Goal: Transaction & Acquisition: Purchase product/service

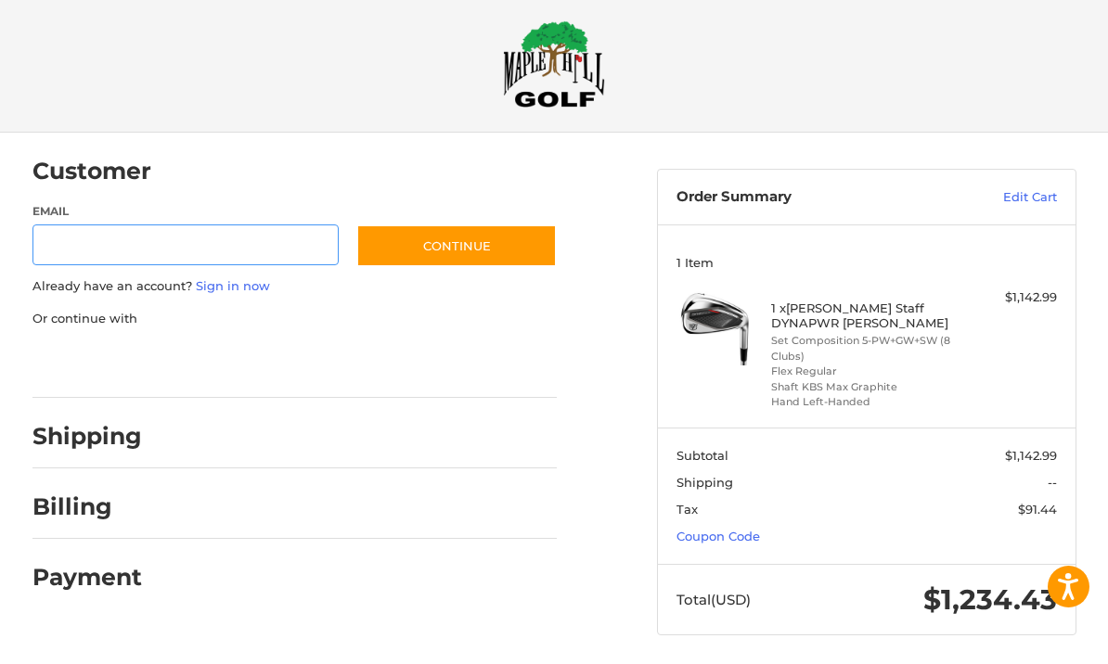
scroll to position [16, 0]
click at [220, 290] on link "Sign in now" at bounding box center [233, 285] width 74 height 15
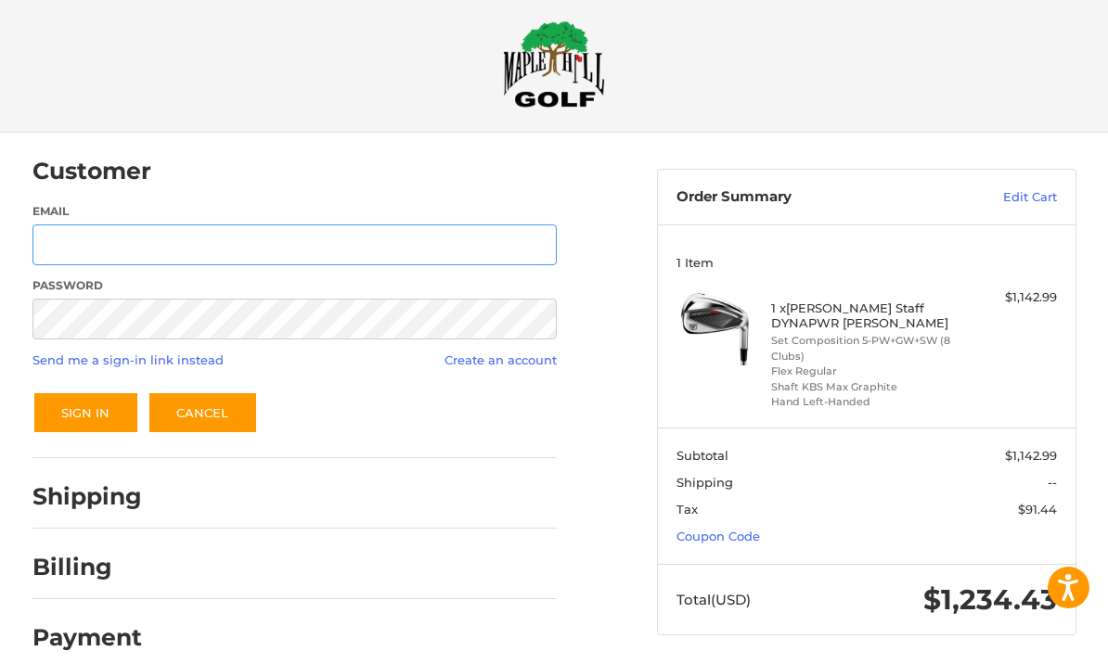
click at [51, 237] on input "Email" at bounding box center [294, 245] width 525 height 42
click at [84, 413] on button "Sign In" at bounding box center [85, 413] width 107 height 43
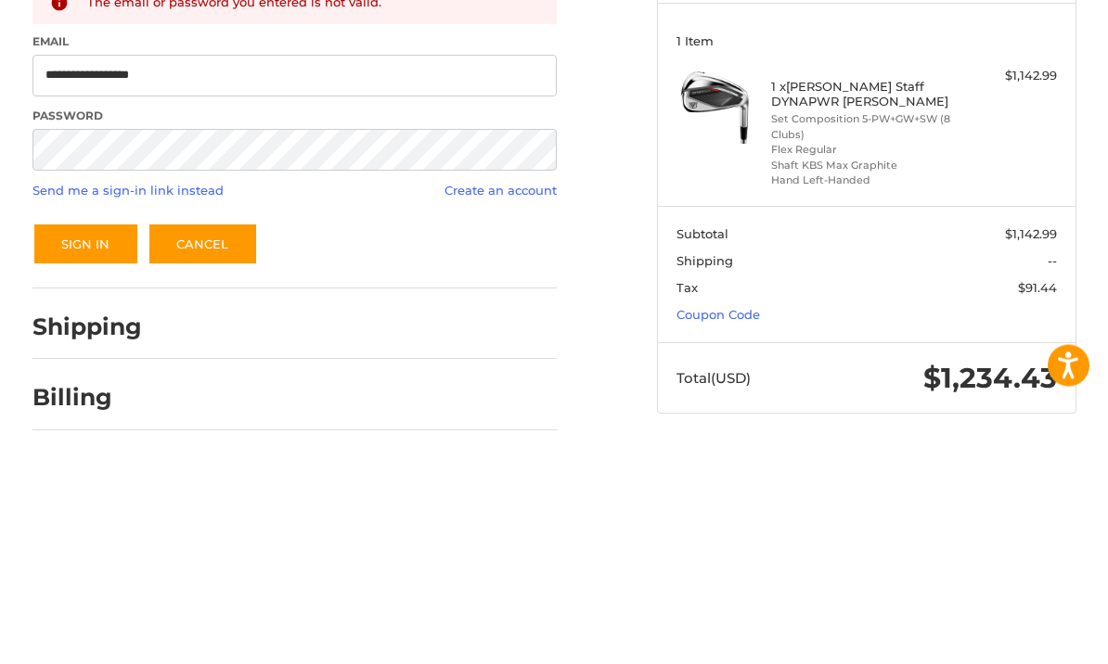
click at [77, 445] on button "Sign In" at bounding box center [85, 466] width 107 height 43
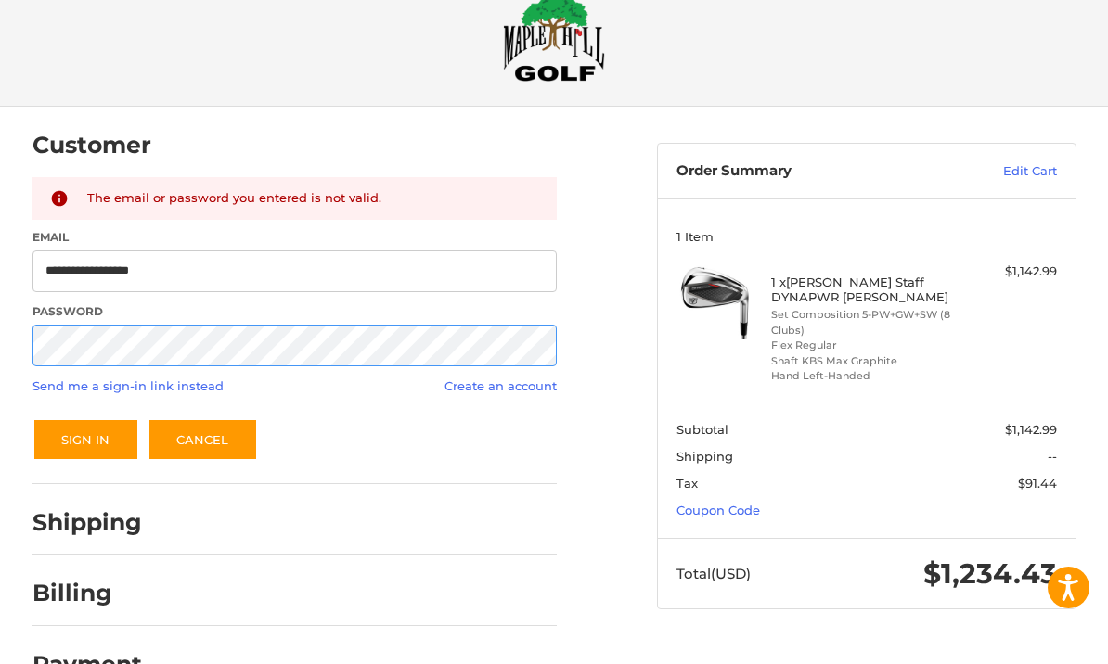
scroll to position [41, 0]
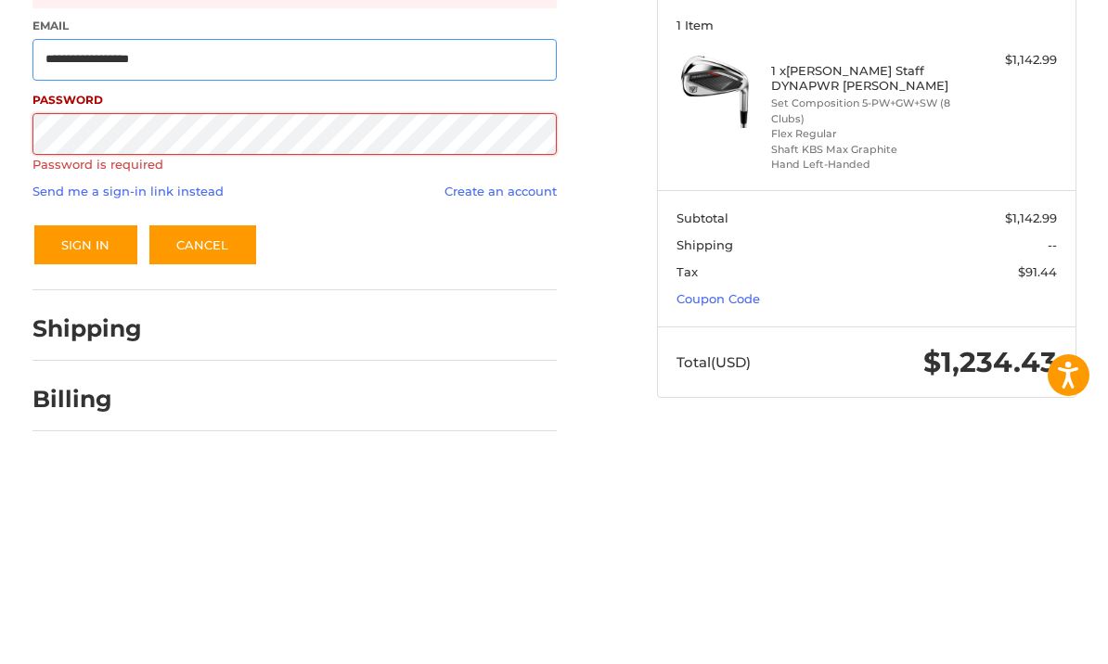
click at [195, 251] on input "**********" at bounding box center [294, 272] width 525 height 42
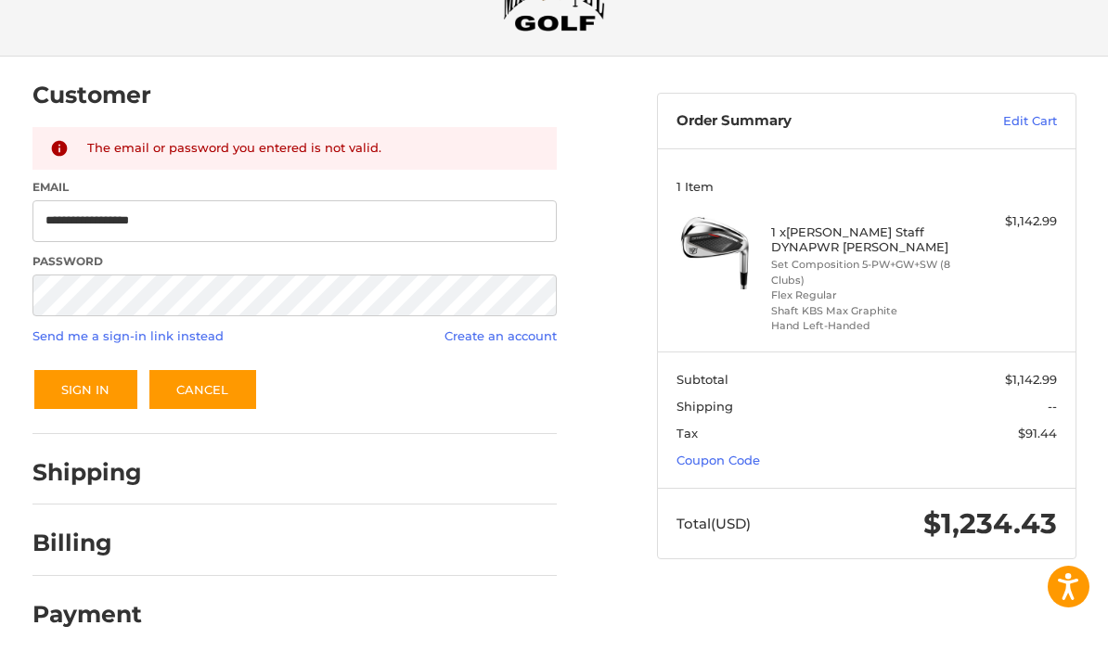
click at [69, 381] on button "Sign In" at bounding box center [85, 390] width 107 height 43
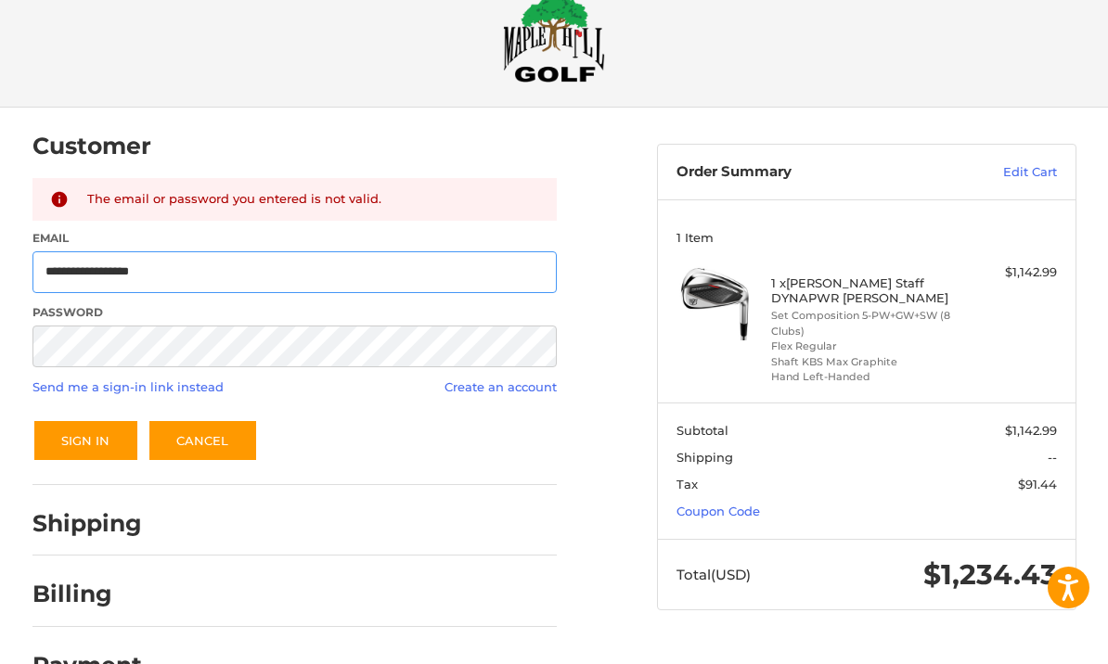
click at [189, 282] on input "**********" at bounding box center [294, 272] width 525 height 42
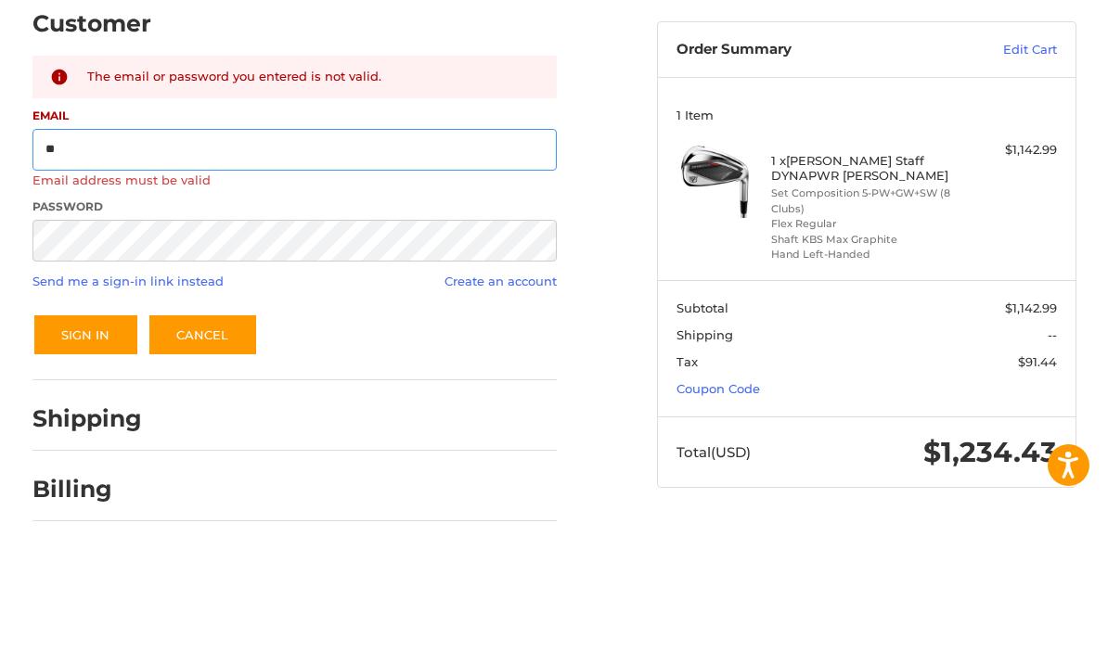
type input "*"
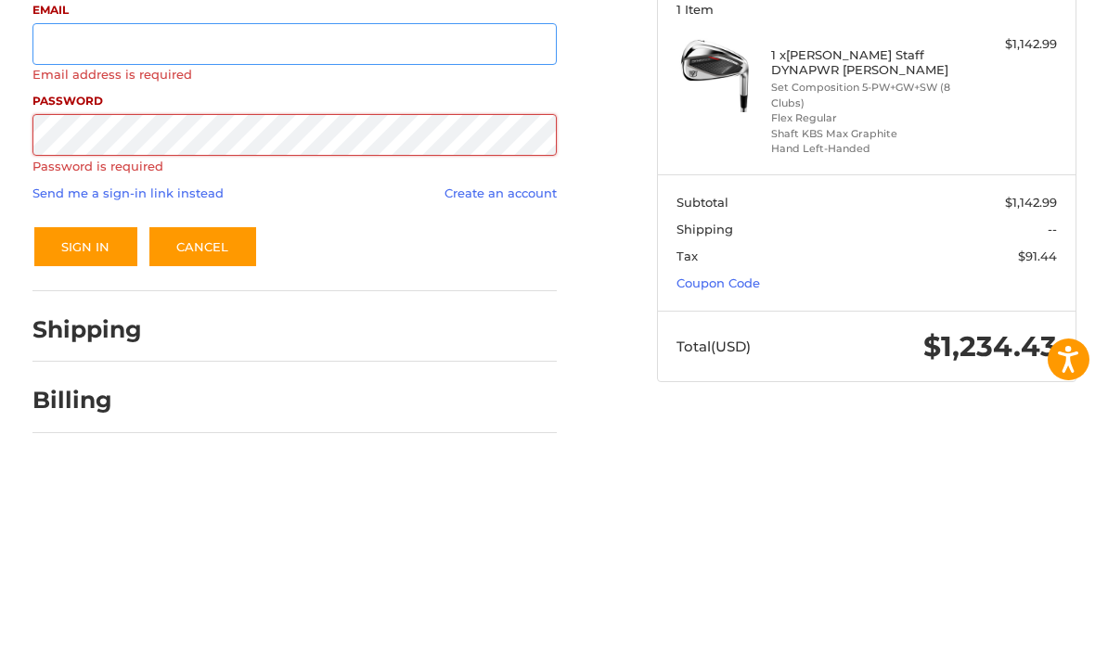
click at [47, 251] on input "Email" at bounding box center [294, 272] width 525 height 42
type input "**********"
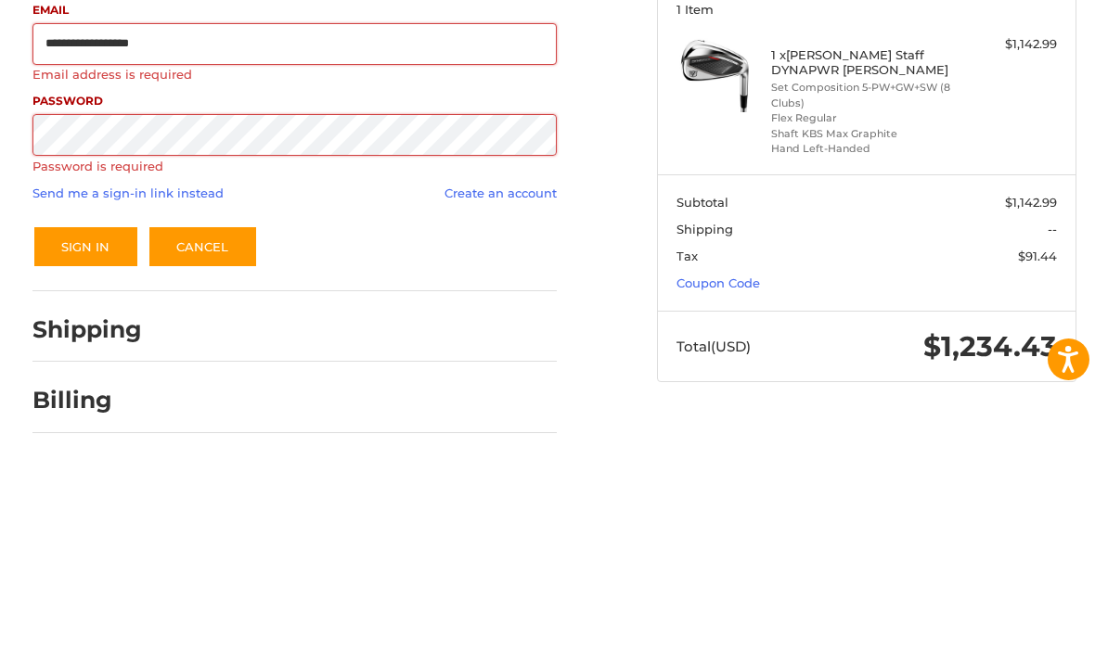
scroll to position [93, 0]
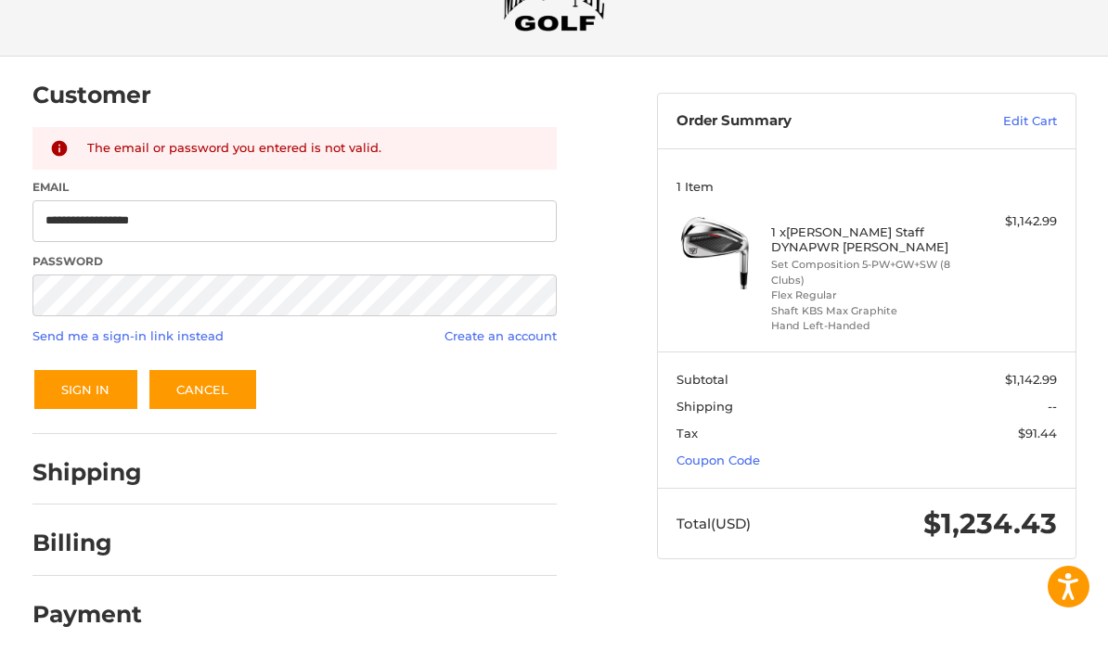
click at [84, 383] on button "Sign In" at bounding box center [85, 390] width 107 height 43
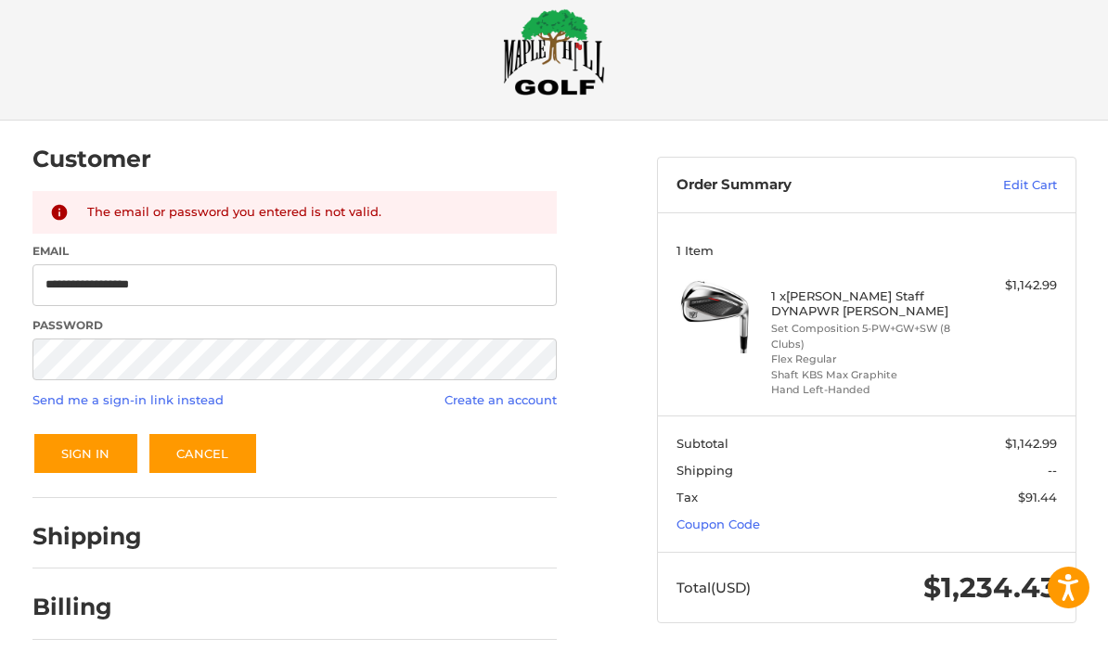
scroll to position [0, 0]
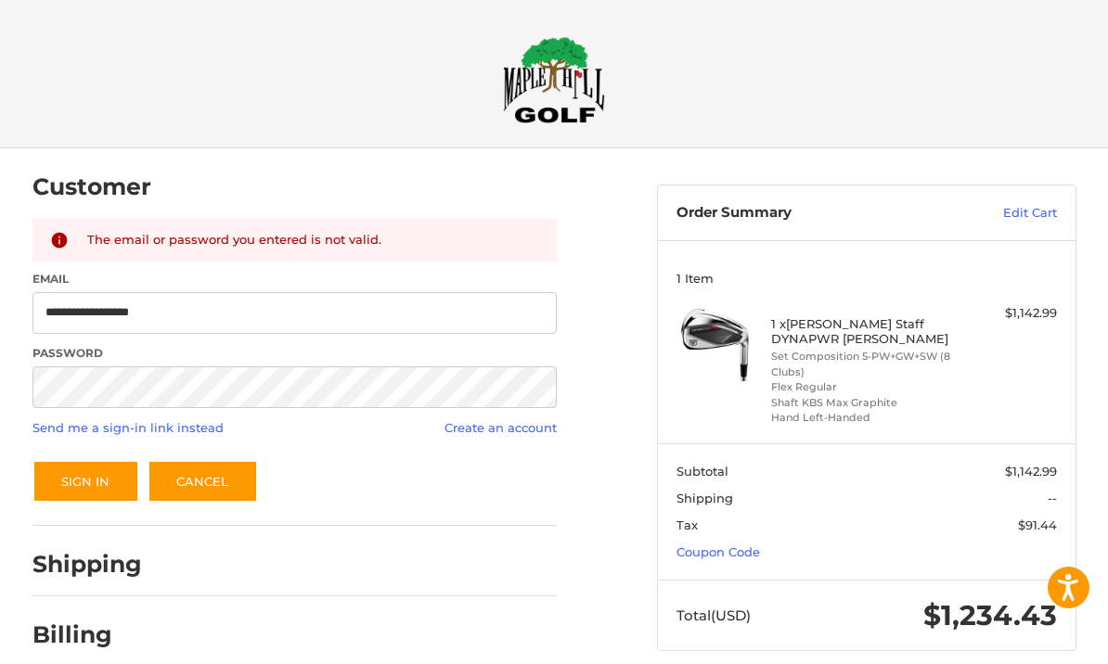
click at [1, 319] on div "**********" at bounding box center [554, 451] width 1108 height 607
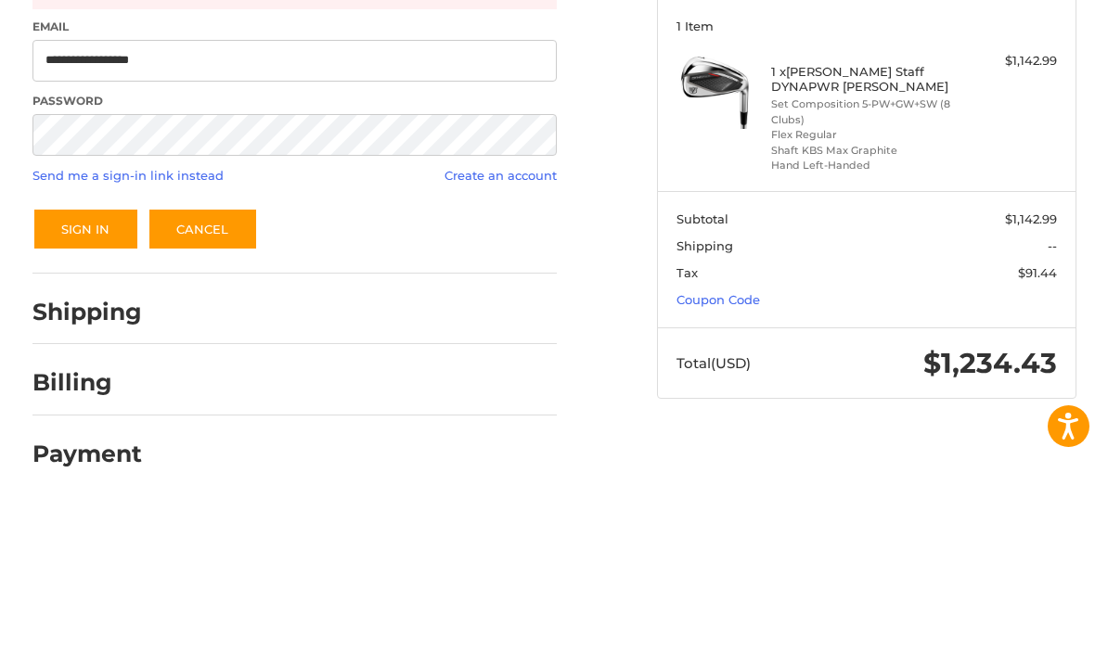
scroll to position [93, 0]
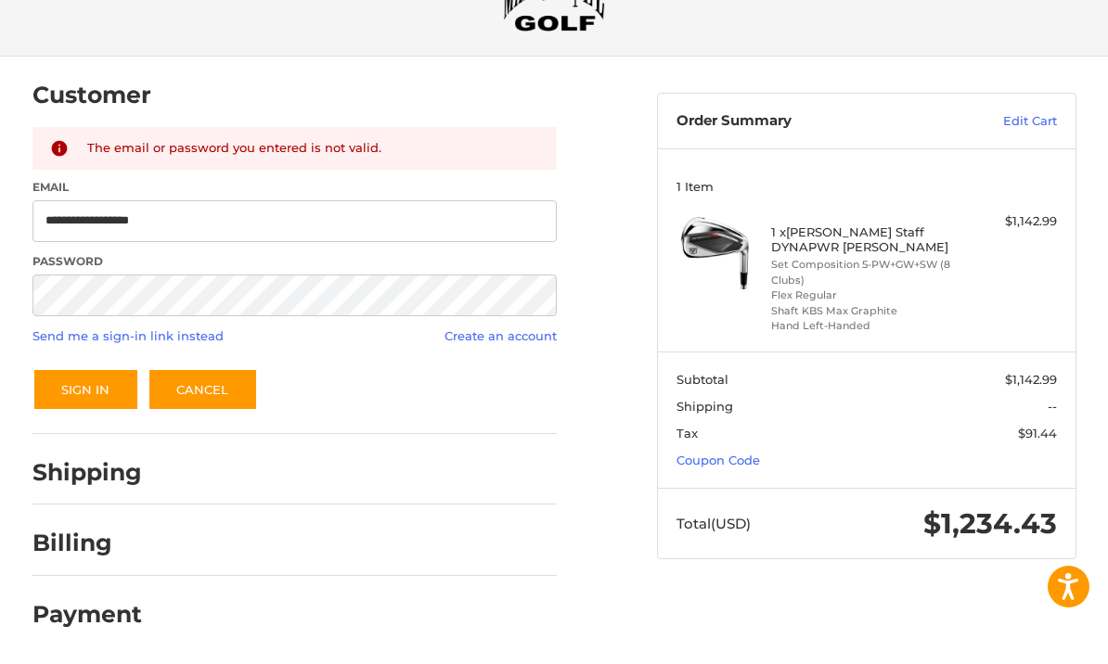
click at [689, 455] on link "Coupon Code" at bounding box center [717, 461] width 83 height 15
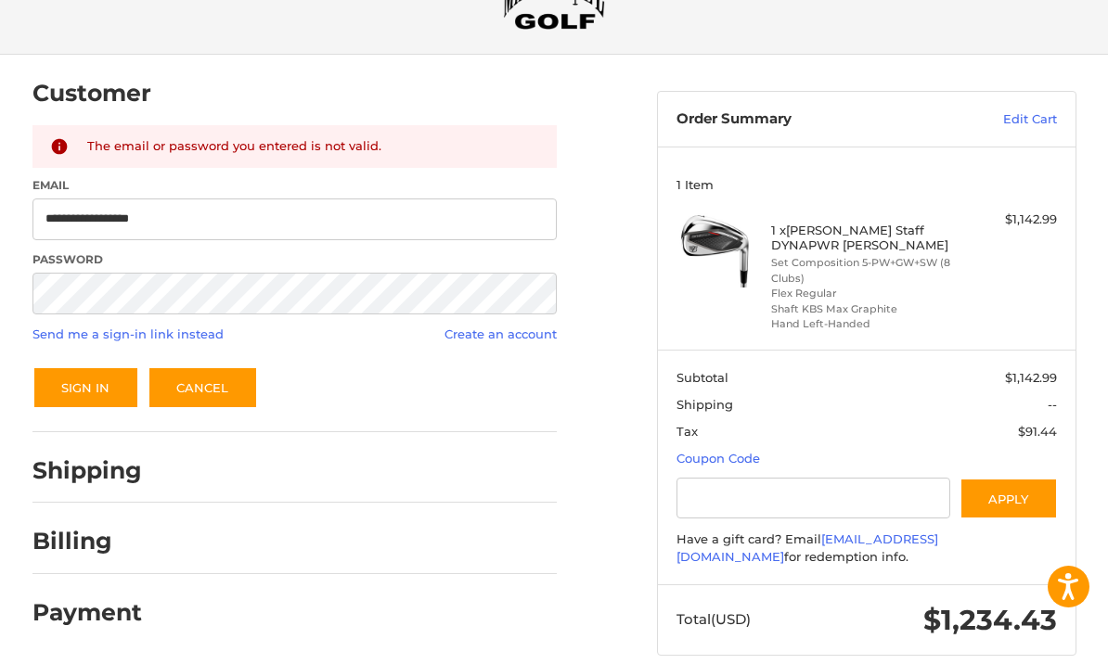
scroll to position [94, 0]
click at [688, 495] on input "Gift Certificate or Coupon Code" at bounding box center [813, 499] width 274 height 42
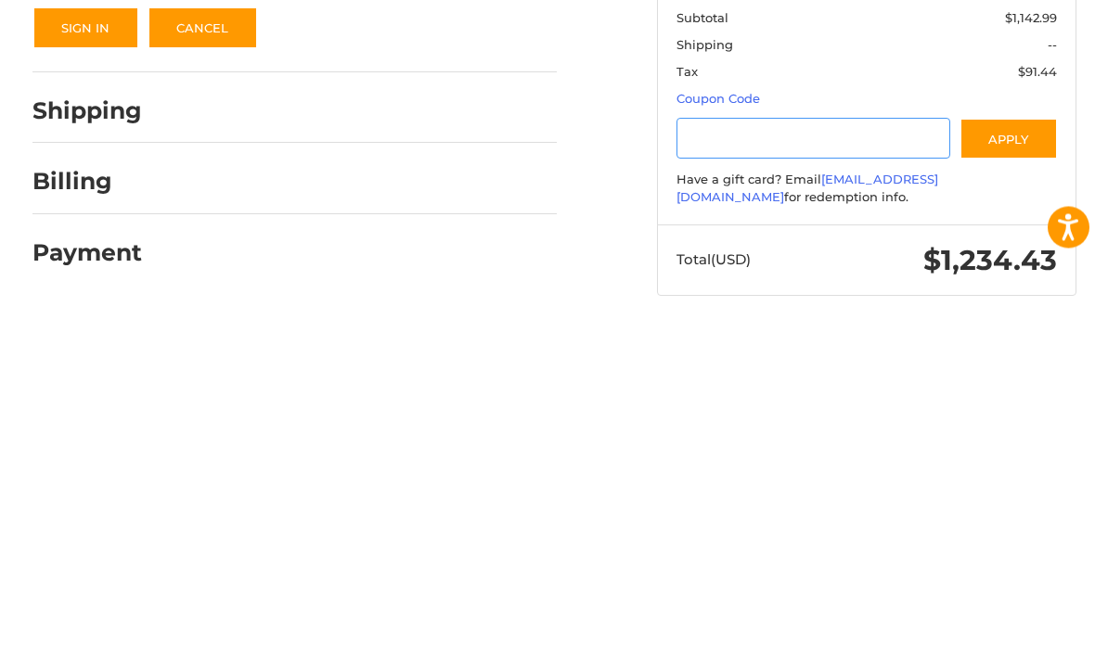
click at [681, 479] on input "Gift Certificate or Coupon Code" at bounding box center [813, 500] width 274 height 42
paste input "*********"
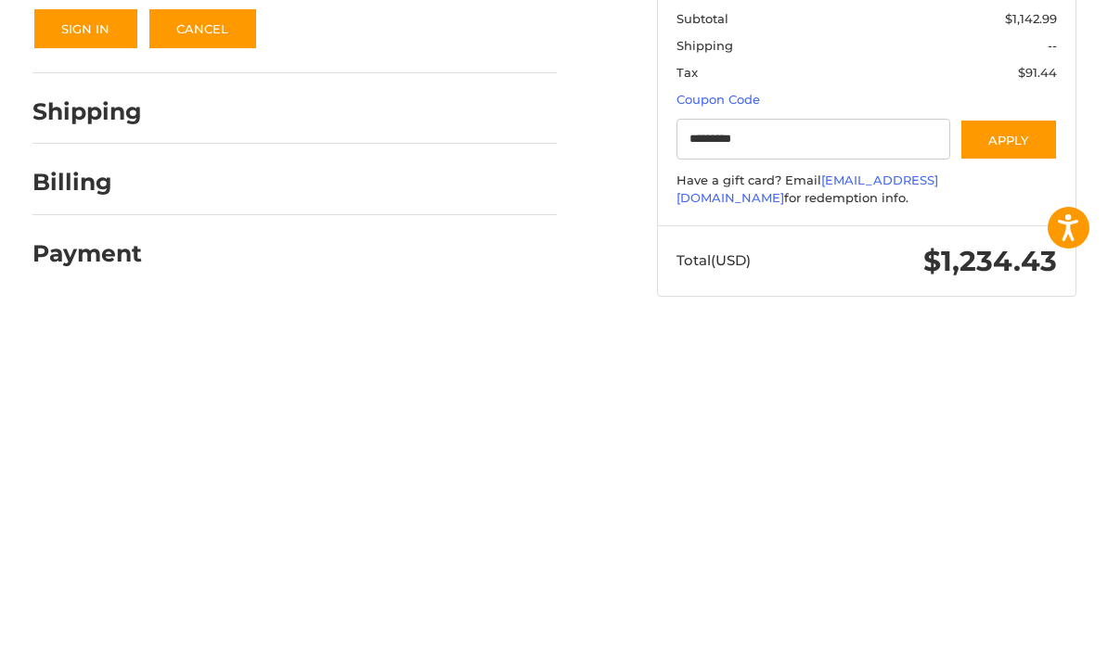
click at [987, 479] on button "Apply" at bounding box center [1008, 500] width 98 height 42
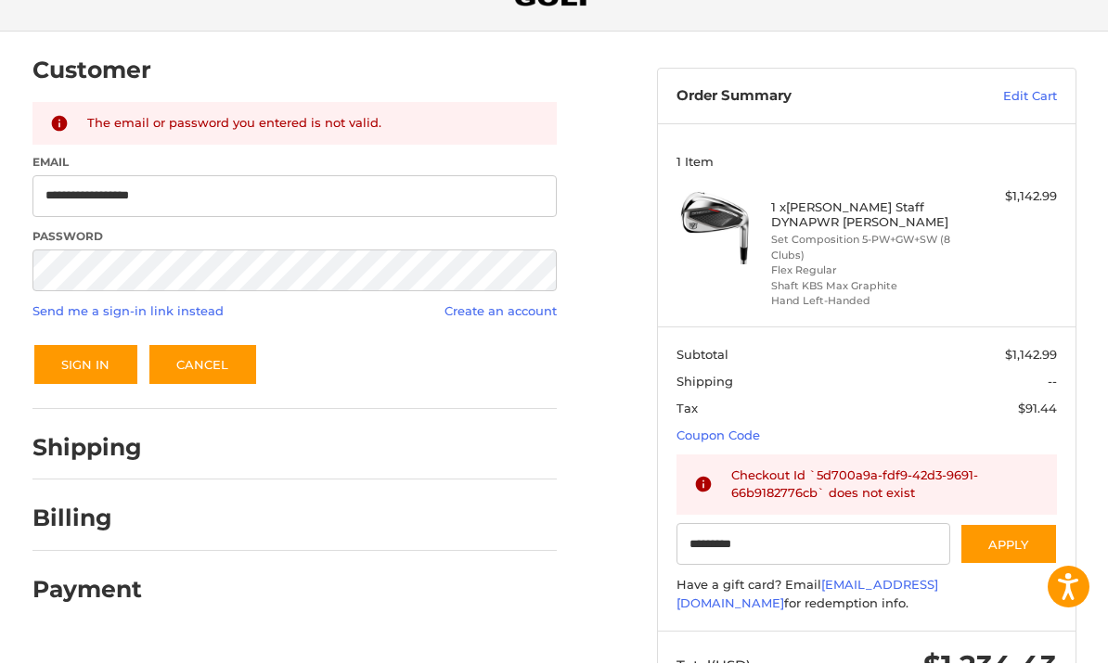
scroll to position [117, 0]
click at [775, 539] on input "*********" at bounding box center [813, 544] width 274 height 42
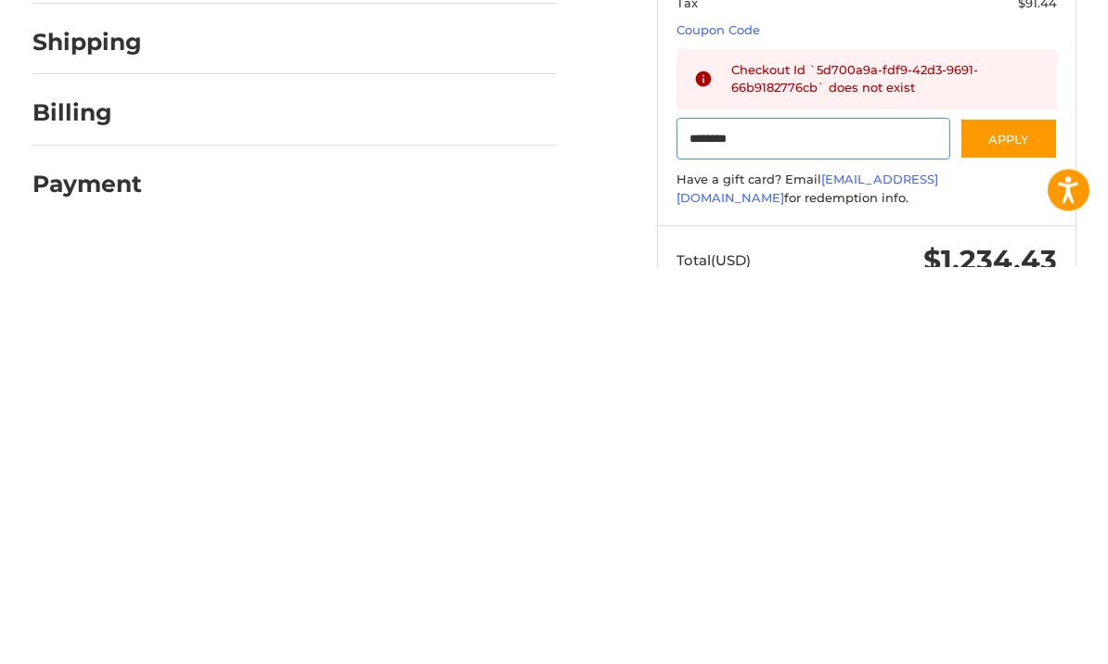
scroll to position [115, 0]
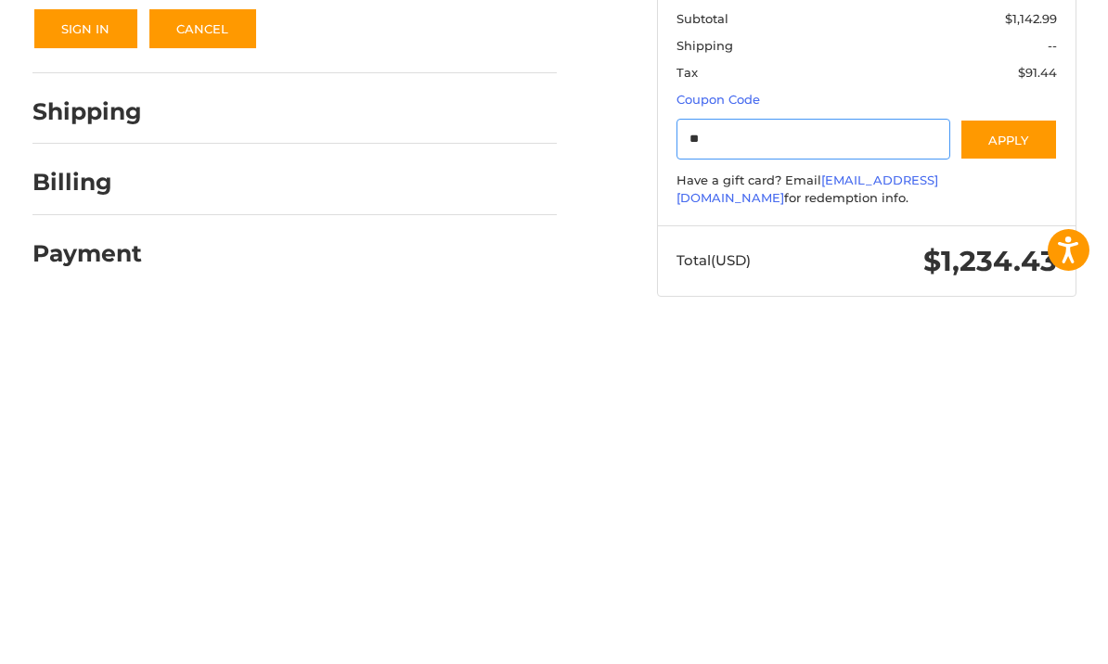
type input "*"
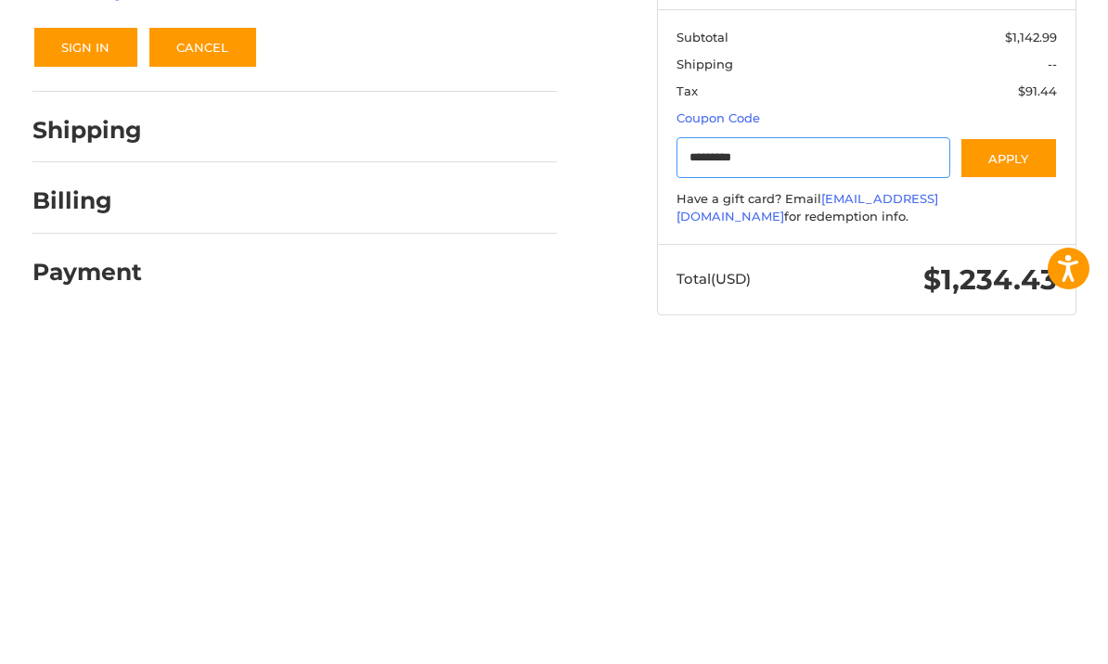
type input "*********"
click at [989, 456] on button "Apply" at bounding box center [1008, 477] width 98 height 42
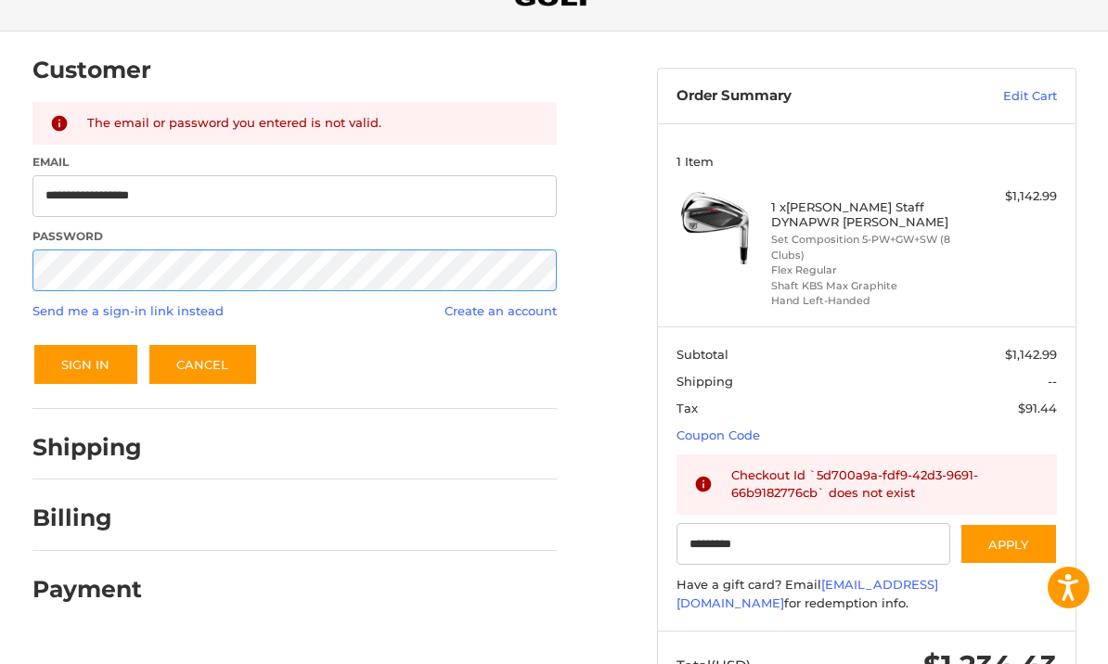
scroll to position [116, 0]
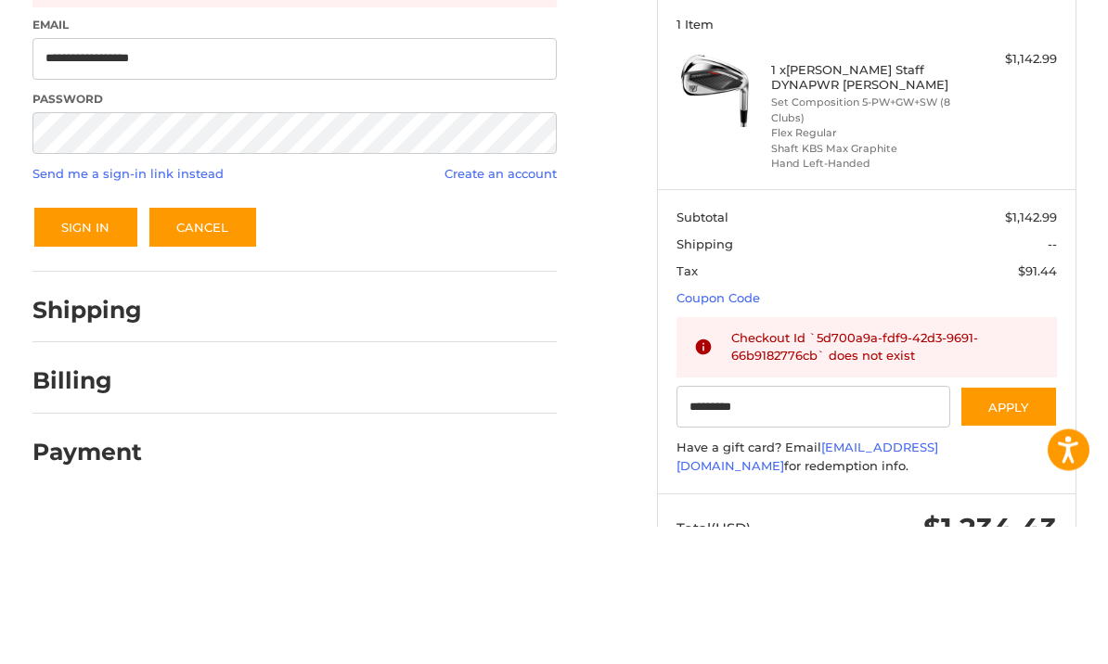
click at [60, 304] on link "Send me a sign-in link instead" at bounding box center [127, 311] width 191 height 15
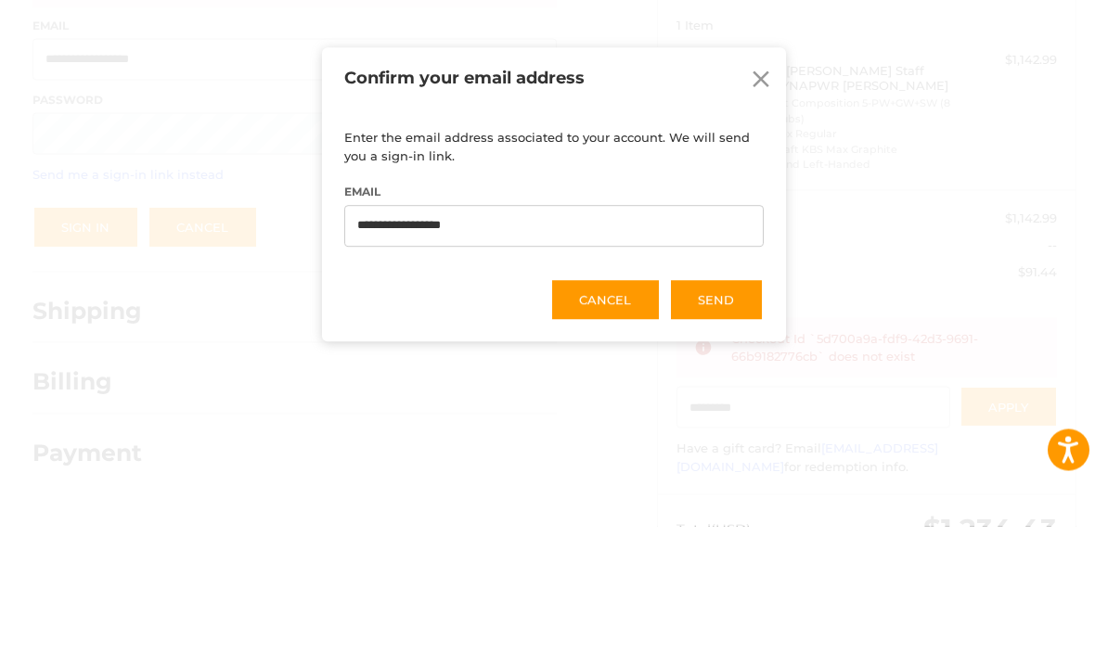
scroll to position [184, 0]
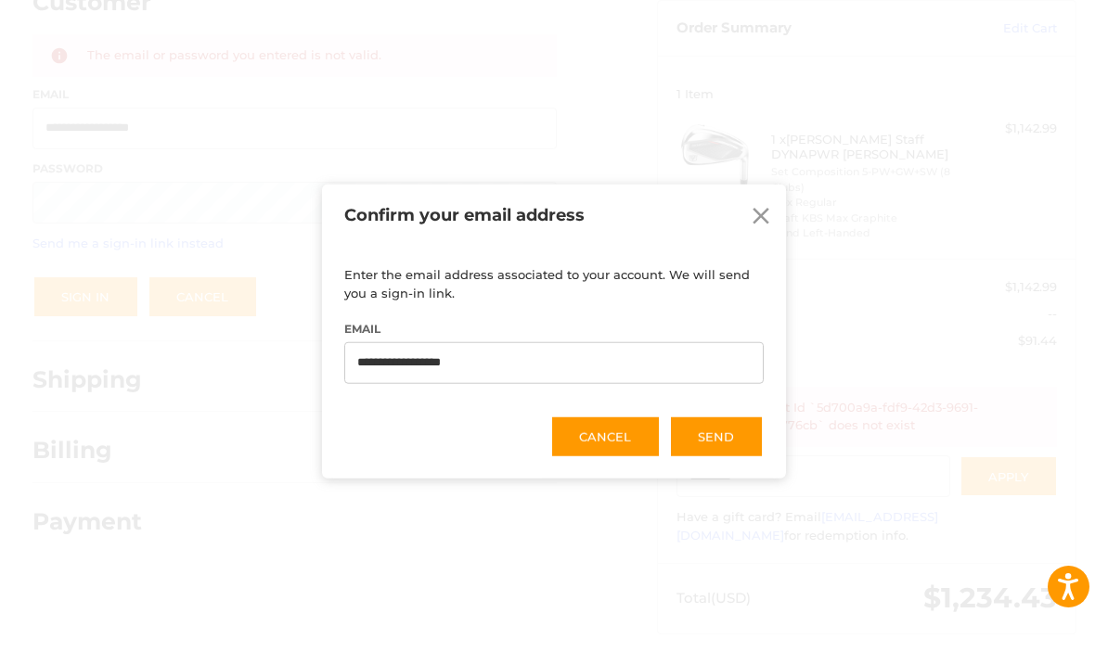
click at [710, 434] on button "Send" at bounding box center [716, 437] width 95 height 43
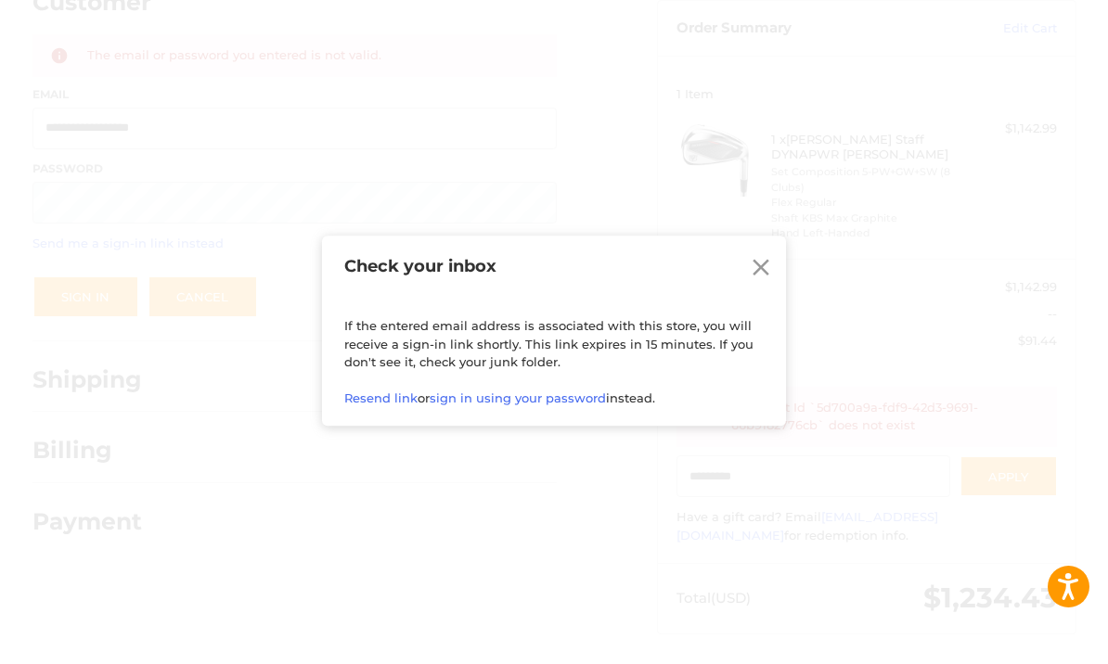
click at [443, 649] on div "Check your inbox Close If the entered email address is associated with this sto…" at bounding box center [554, 332] width 1108 height 664
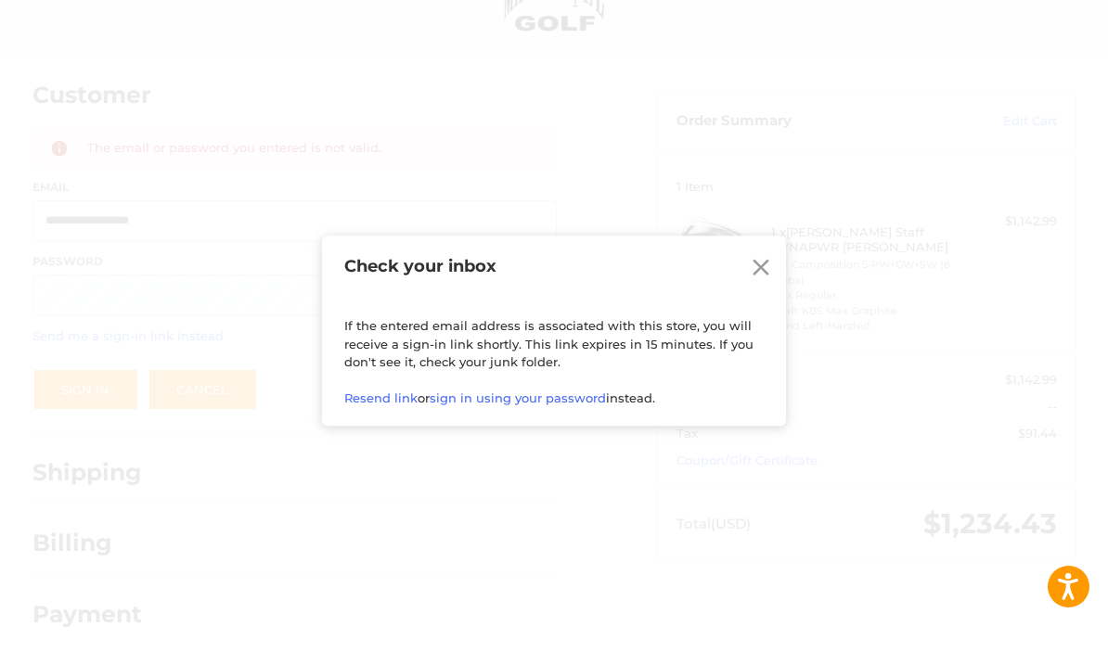
scroll to position [93, 0]
click at [753, 268] on icon at bounding box center [761, 269] width 28 height 28
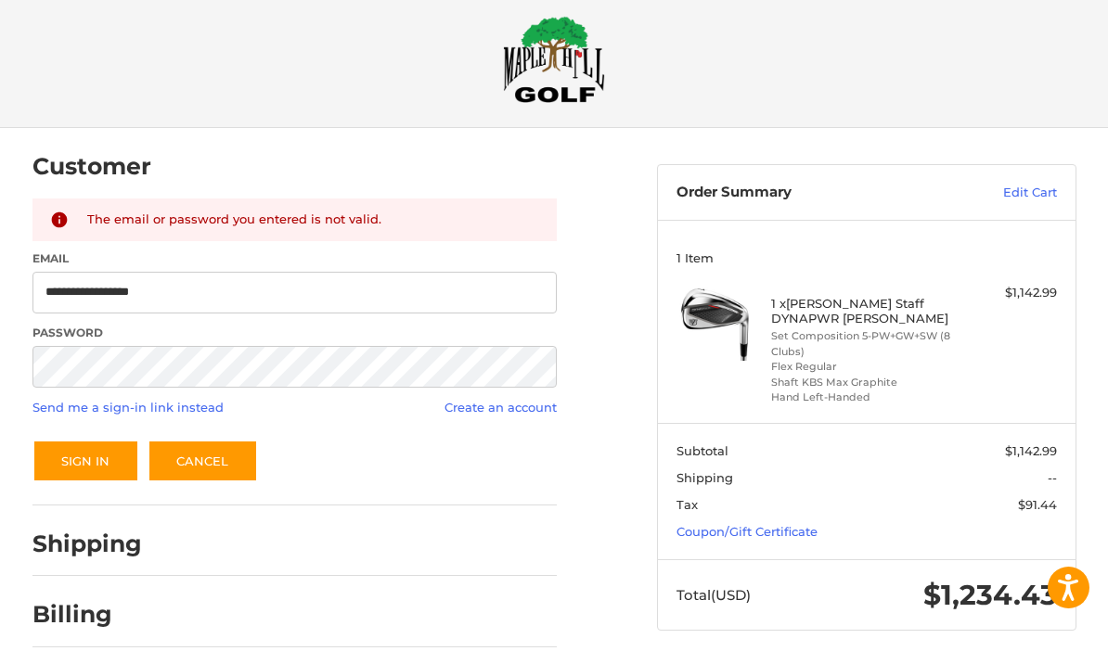
scroll to position [0, 0]
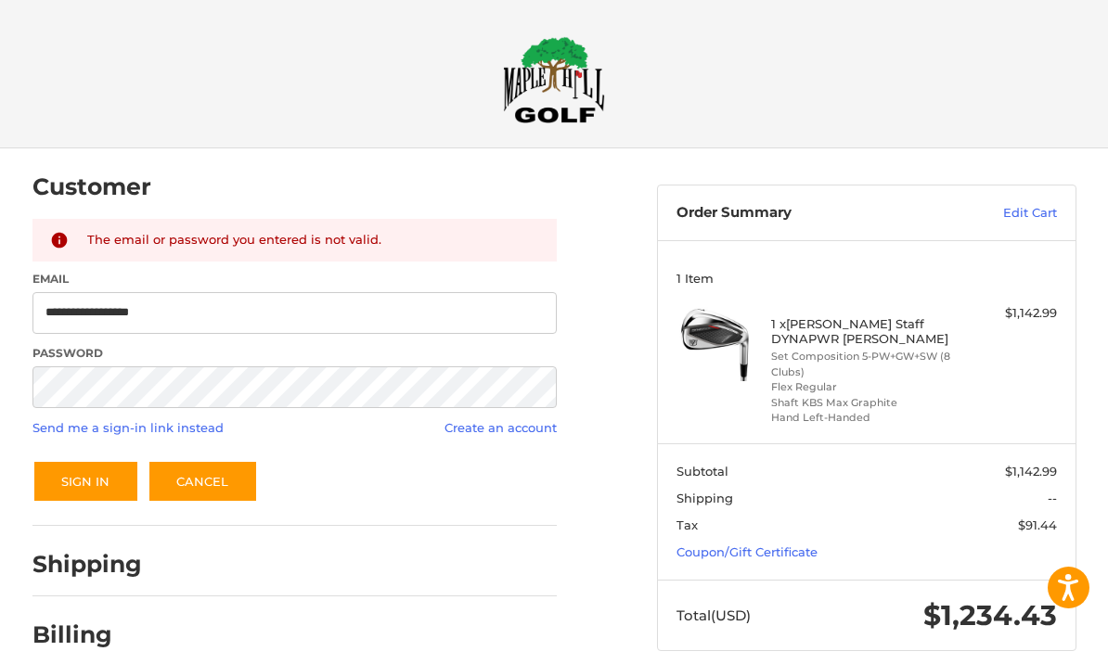
click at [277, 535] on div "Shipping" at bounding box center [294, 564] width 525 height 63
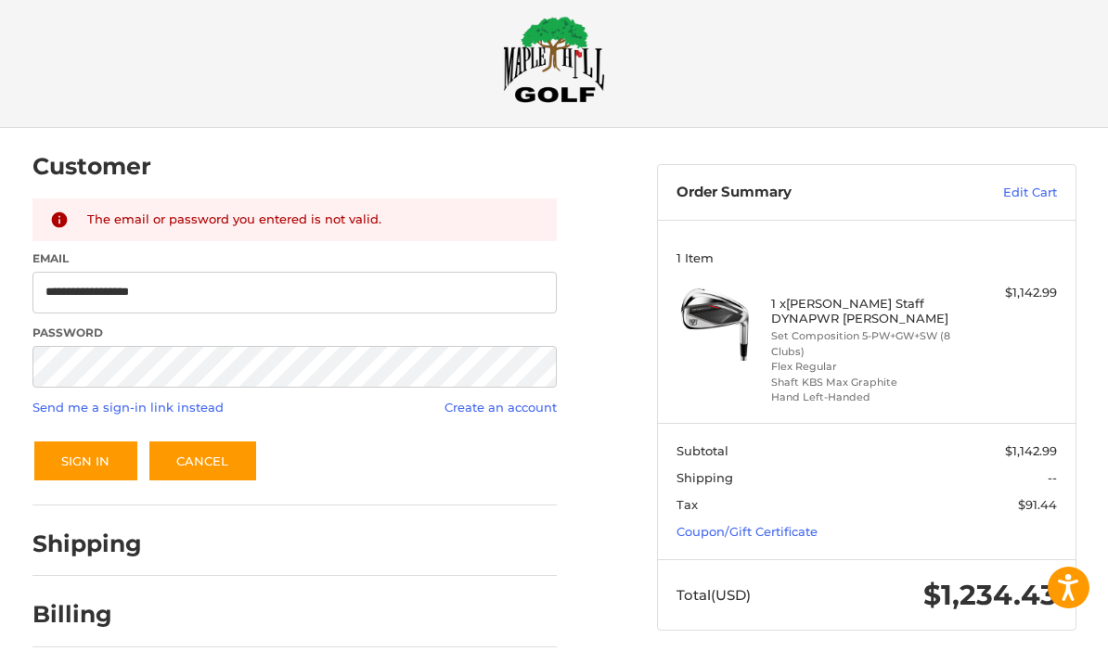
click at [66, 460] on button "Sign In" at bounding box center [85, 461] width 107 height 43
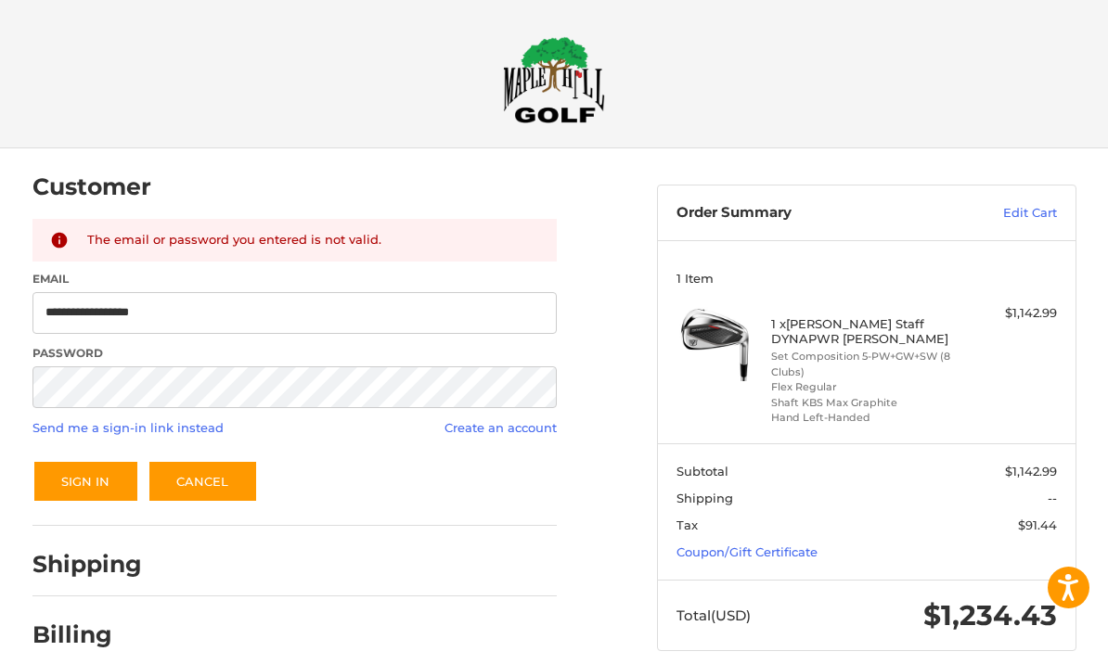
scroll to position [29, 0]
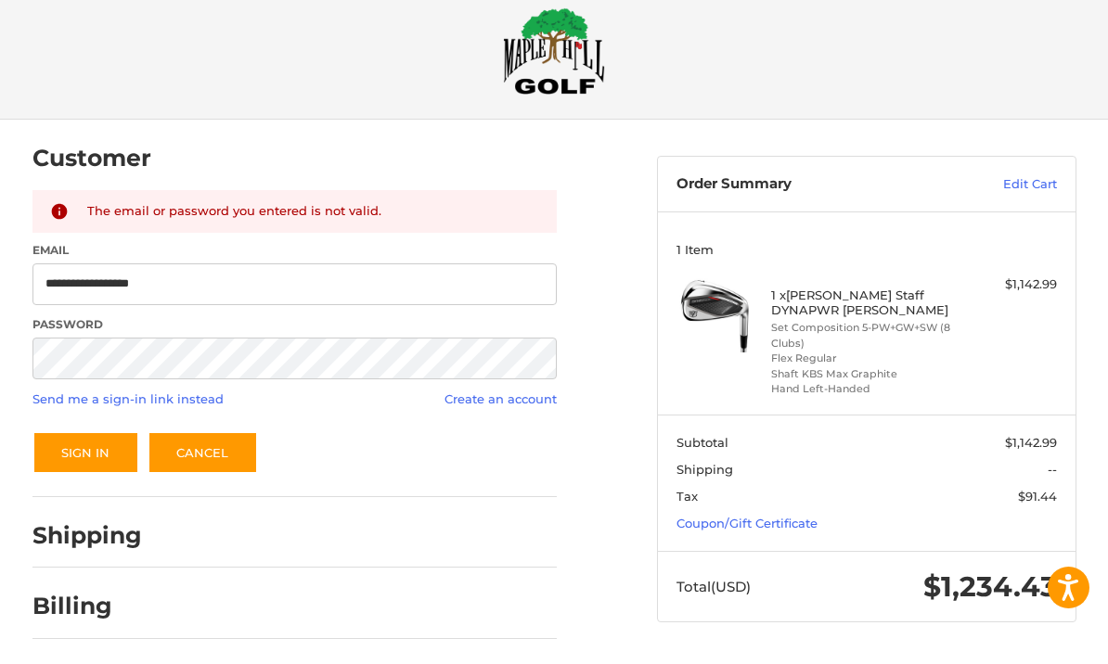
click at [199, 446] on link "Cancel" at bounding box center [202, 452] width 110 height 43
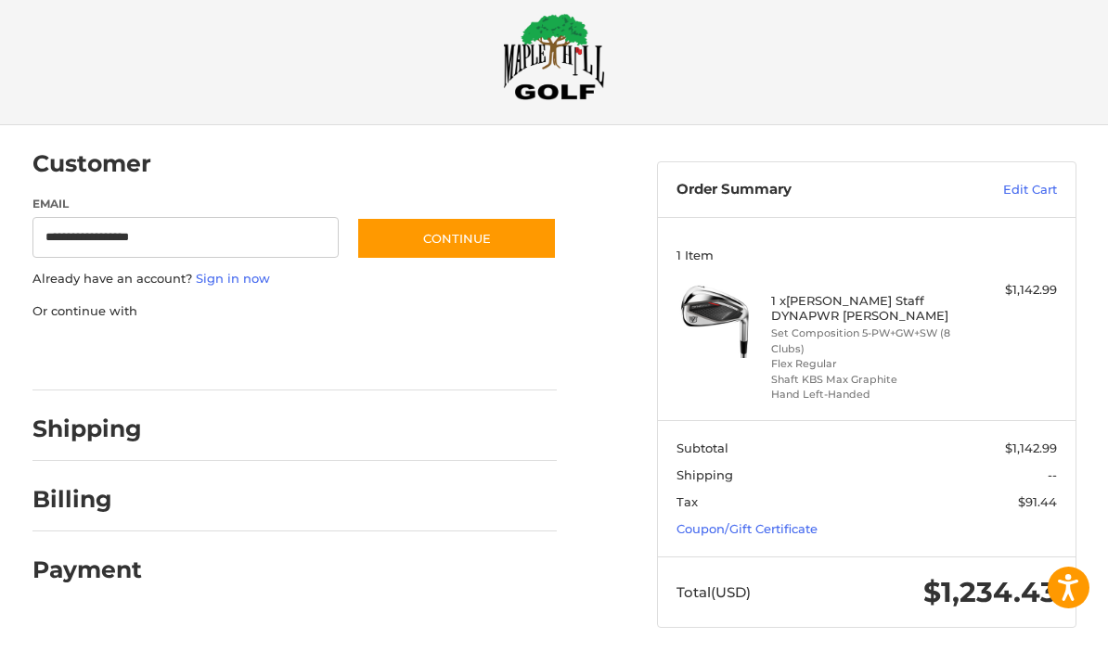
scroll to position [19, 0]
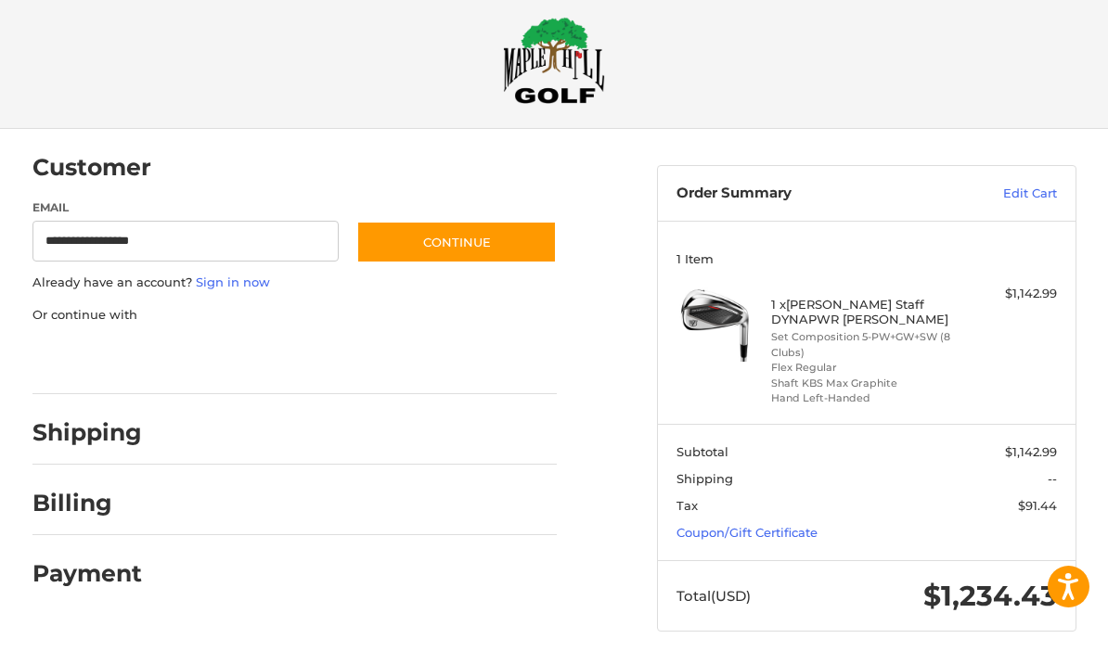
click at [412, 241] on button "Continue" at bounding box center [456, 243] width 200 height 43
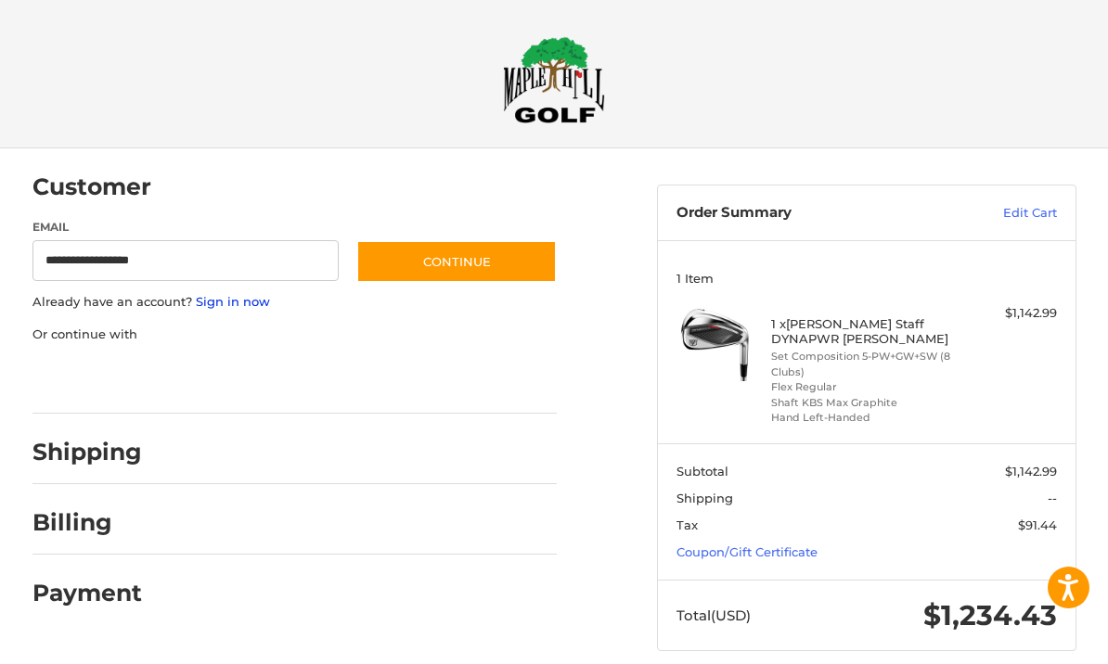
click at [231, 306] on link "Sign in now" at bounding box center [233, 301] width 74 height 15
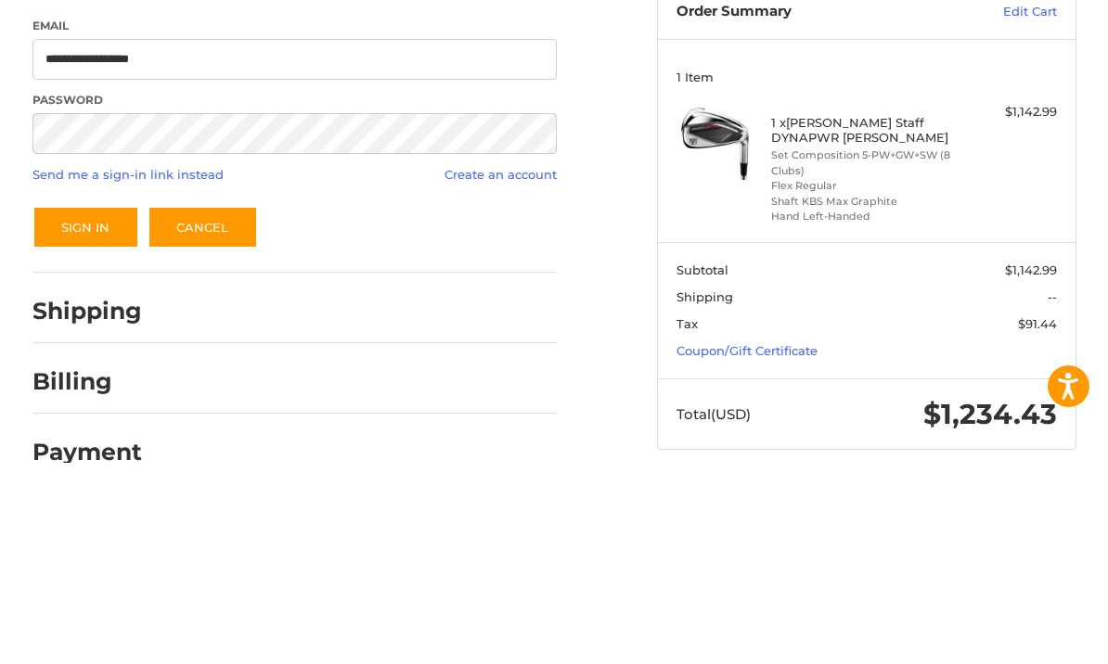
click at [69, 407] on button "Sign In" at bounding box center [85, 428] width 107 height 43
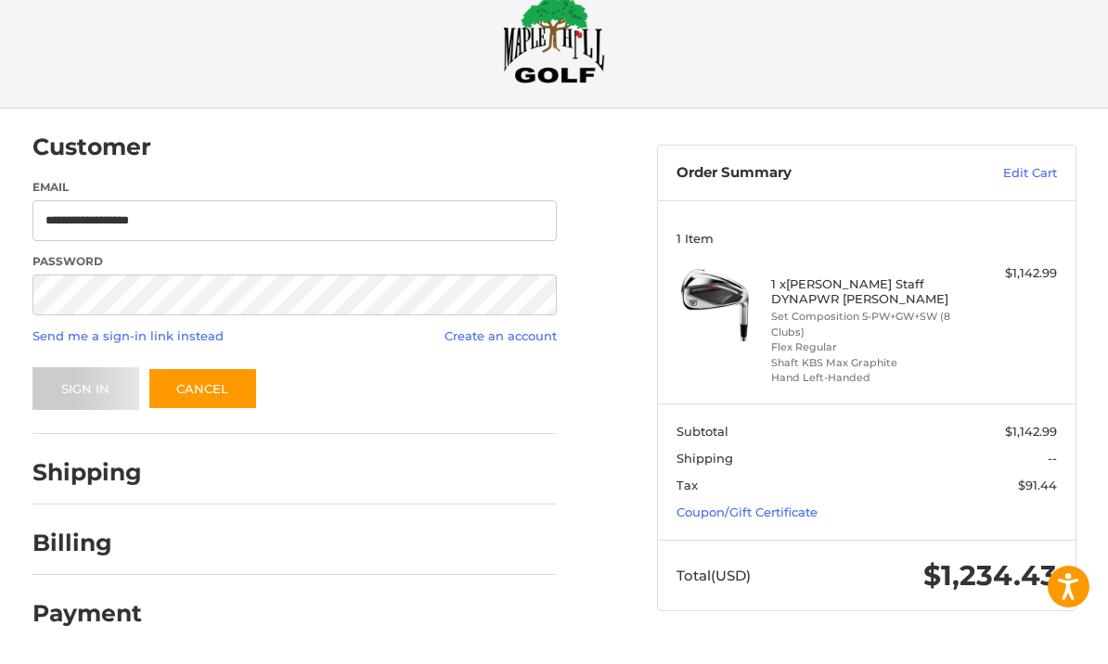
scroll to position [42, 0]
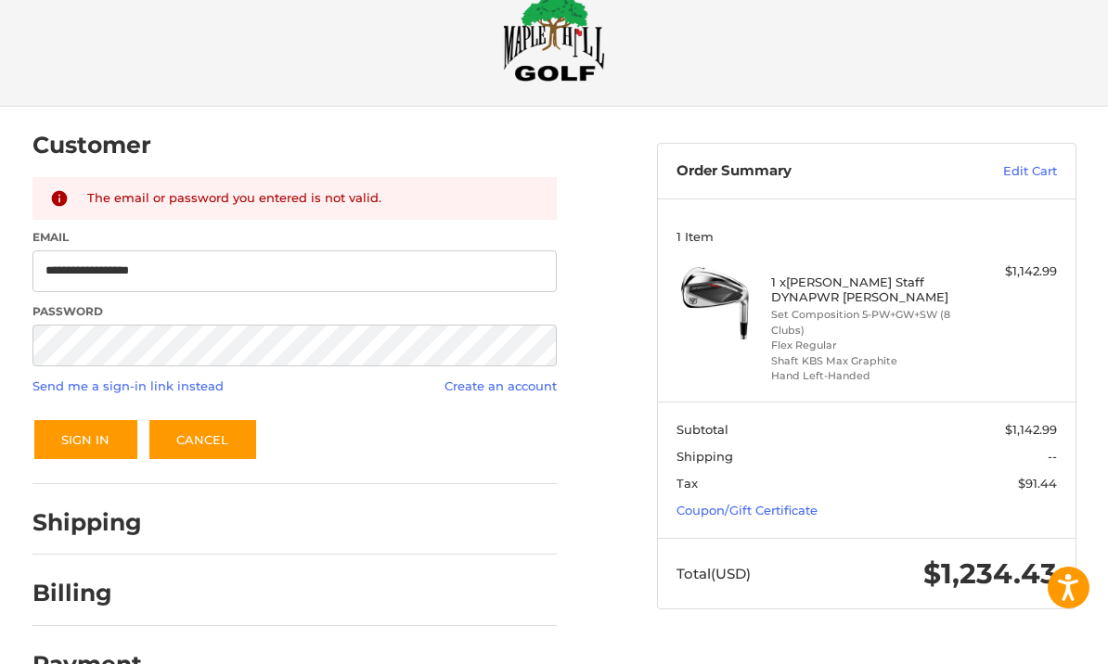
click at [137, 389] on link "Send me a sign-in link instead" at bounding box center [127, 385] width 191 height 15
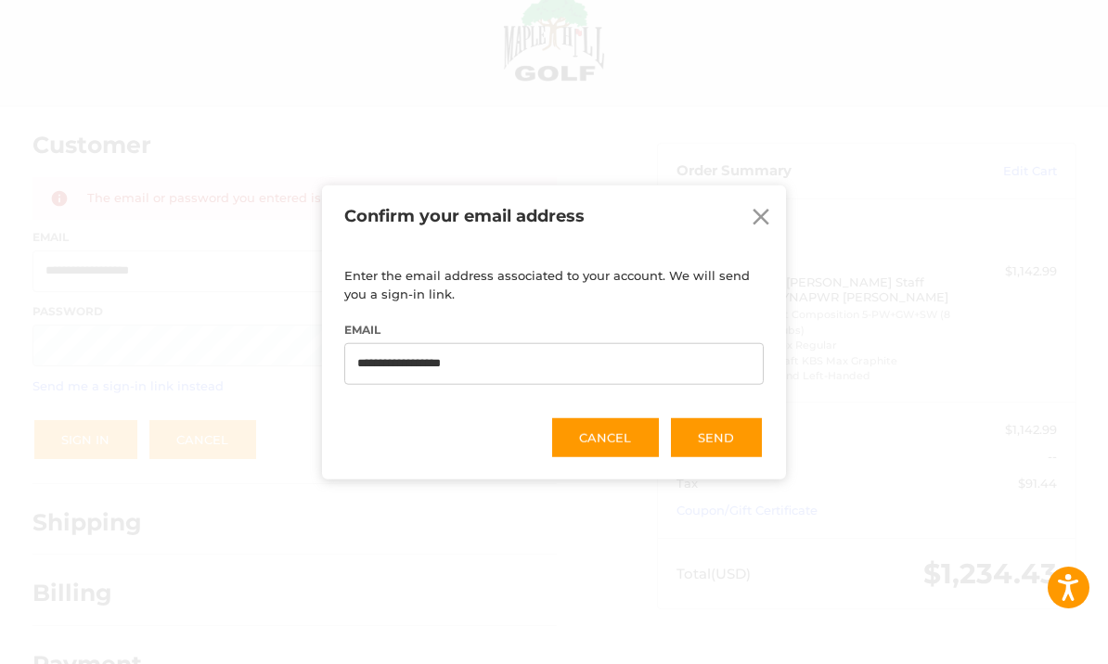
click at [712, 432] on button "Send" at bounding box center [716, 437] width 95 height 43
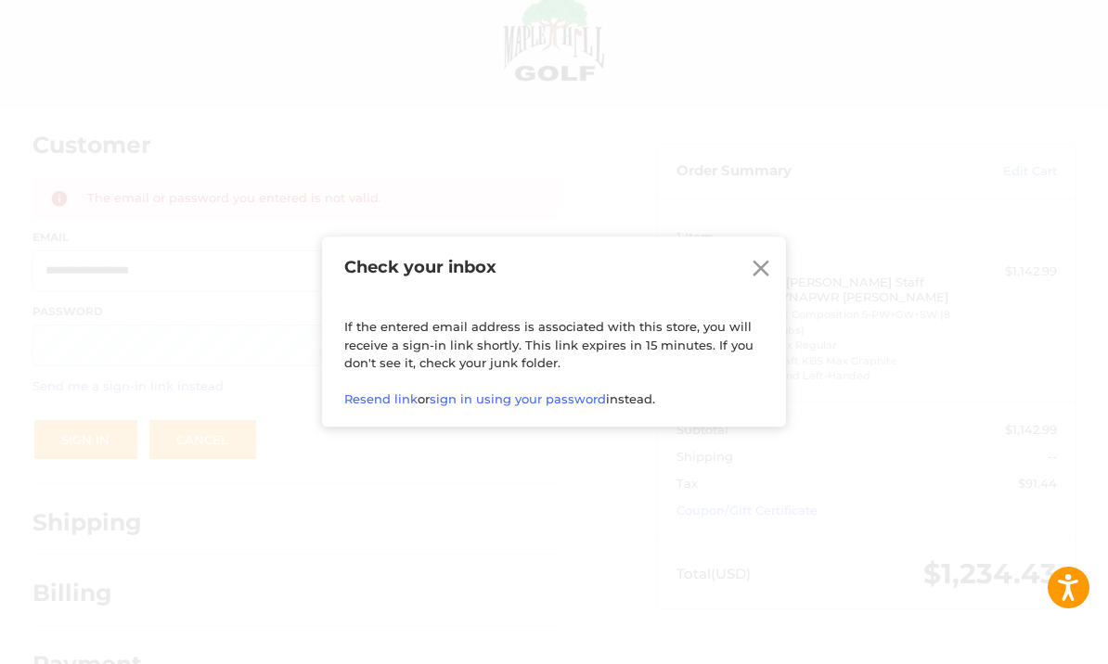
click at [748, 271] on icon at bounding box center [761, 269] width 28 height 28
